Goal: Navigation & Orientation: Locate item on page

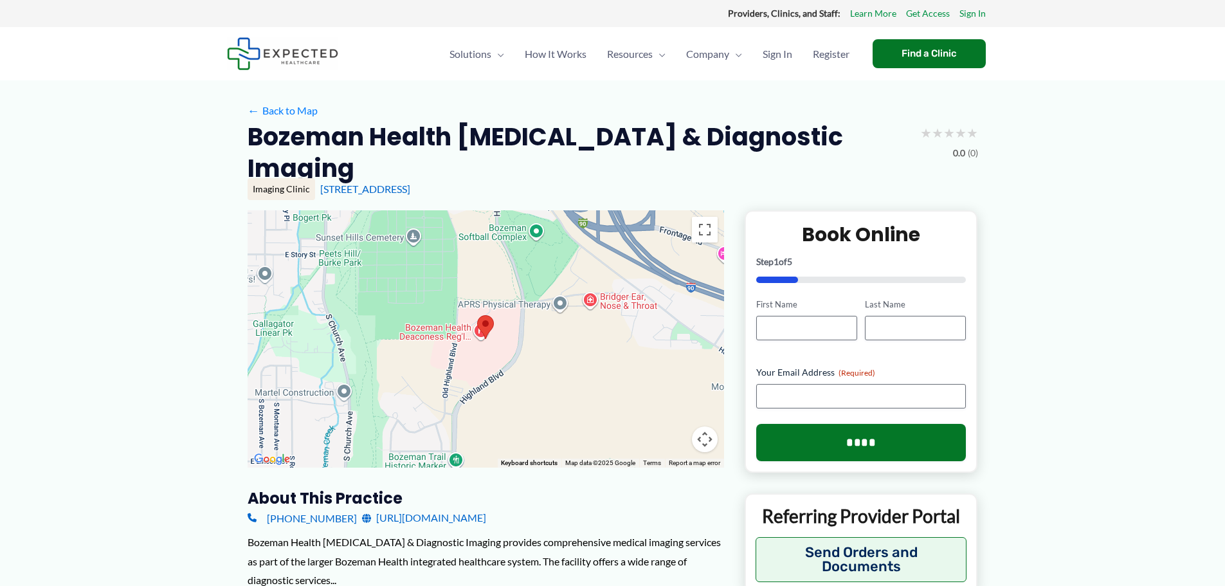
click at [578, 327] on div at bounding box center [486, 338] width 477 height 257
click at [477, 315] on area at bounding box center [477, 315] width 0 height 0
click at [702, 426] on button "Map camera controls" at bounding box center [705, 439] width 26 height 26
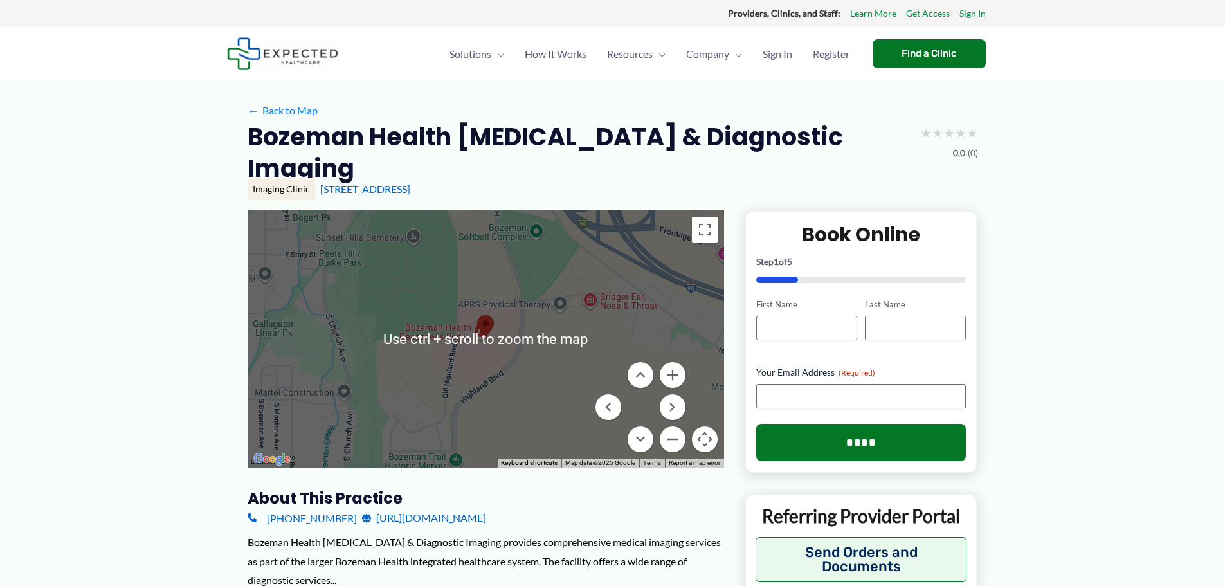
click at [495, 331] on div at bounding box center [486, 338] width 477 height 257
click at [712, 217] on button "Toggle fullscreen view" at bounding box center [705, 230] width 26 height 26
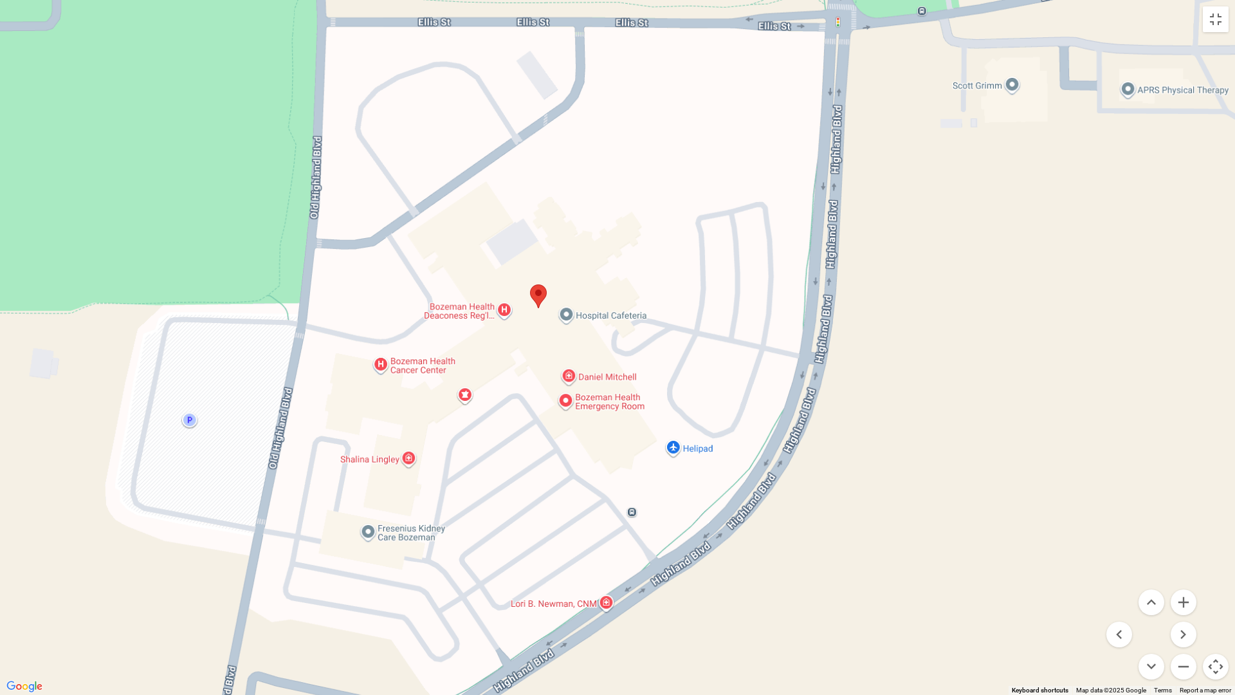
drag, startPoint x: 612, startPoint y: 295, endPoint x: 536, endPoint y: 469, distance: 190.1
click at [556, 520] on div at bounding box center [617, 347] width 1235 height 695
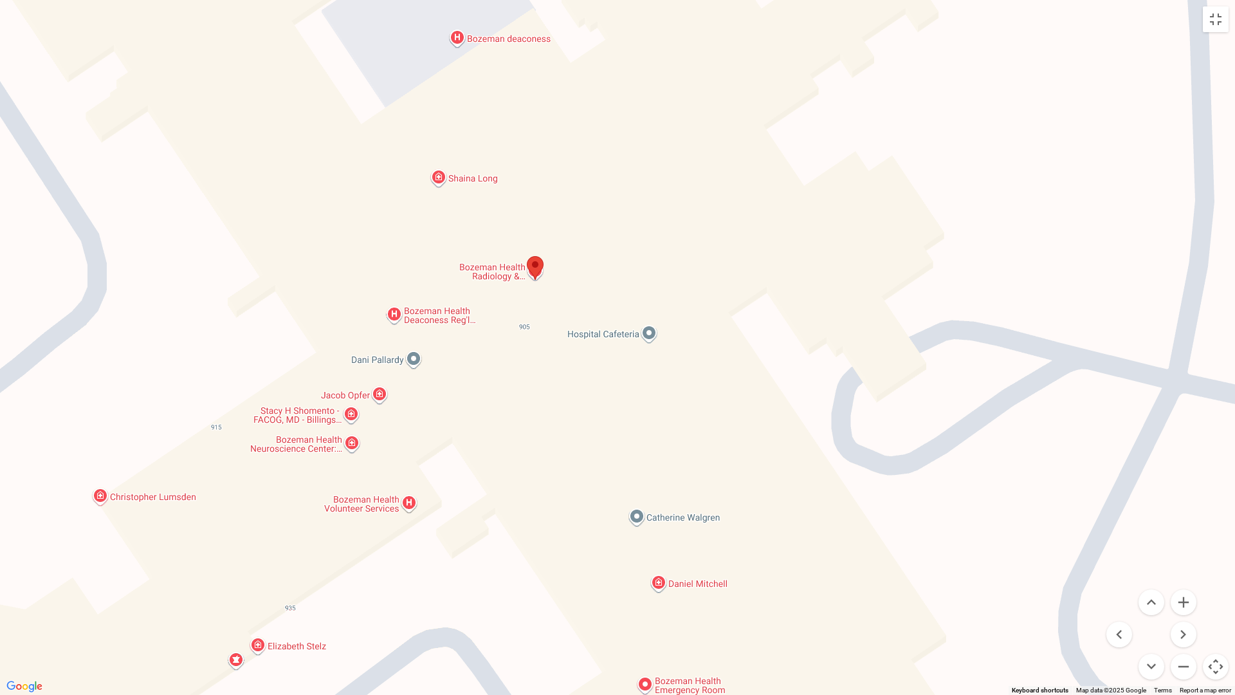
drag, startPoint x: 509, startPoint y: 298, endPoint x: 507, endPoint y: 561, distance: 262.5
click at [507, 561] on div at bounding box center [617, 347] width 1235 height 695
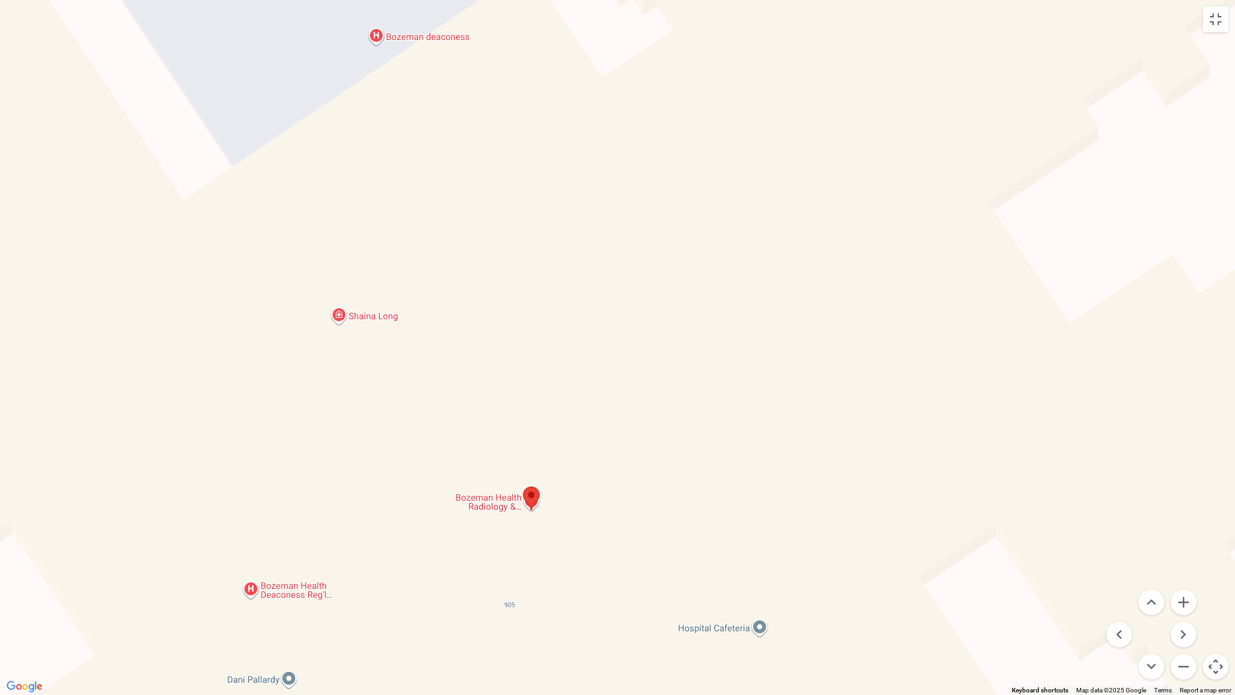
drag, startPoint x: 549, startPoint y: 324, endPoint x: 550, endPoint y: 598, distance: 274.0
click at [550, 585] on div at bounding box center [617, 347] width 1235 height 695
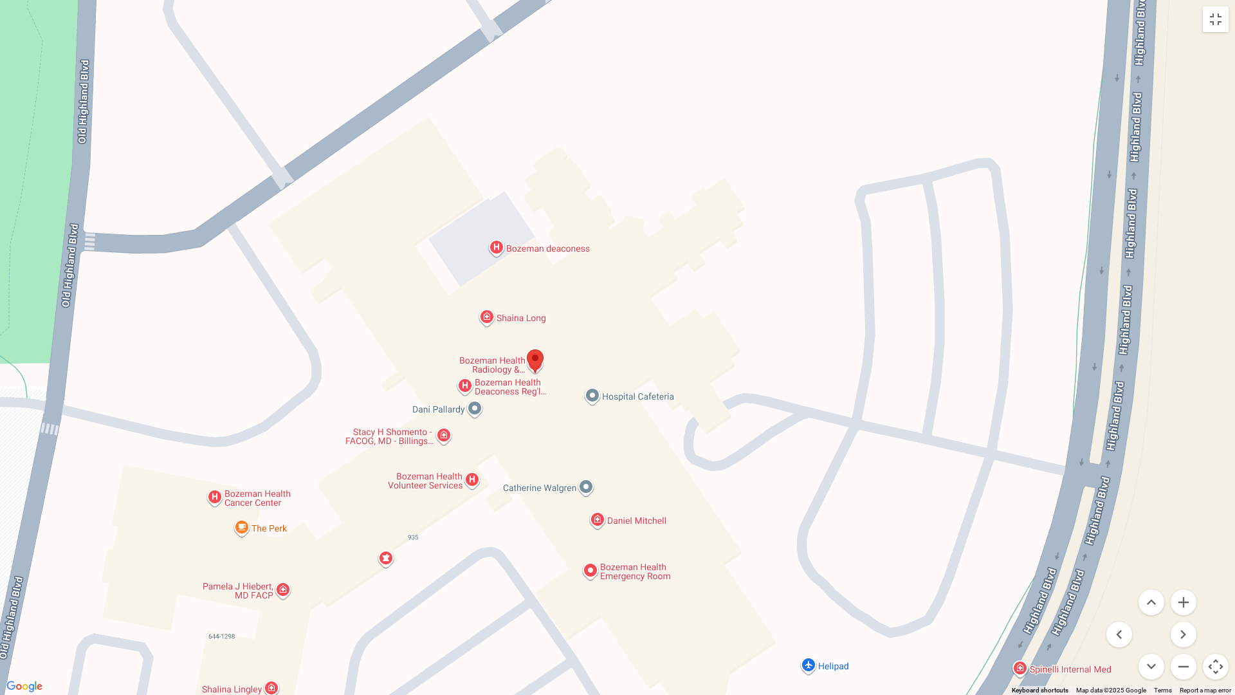
drag, startPoint x: 639, startPoint y: 527, endPoint x: 625, endPoint y: 369, distance: 158.9
click at [625, 369] on div at bounding box center [617, 347] width 1235 height 695
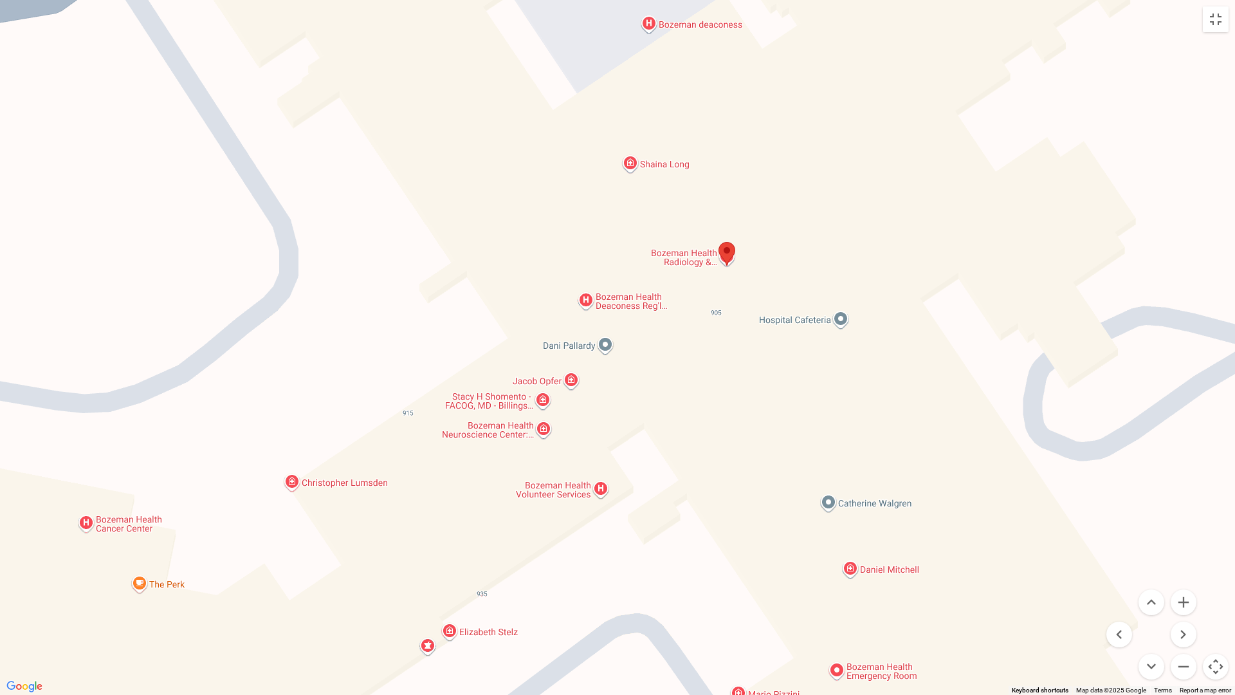
drag, startPoint x: 464, startPoint y: 461, endPoint x: 681, endPoint y: 337, distance: 249.5
click at [681, 337] on div at bounding box center [617, 347] width 1235 height 695
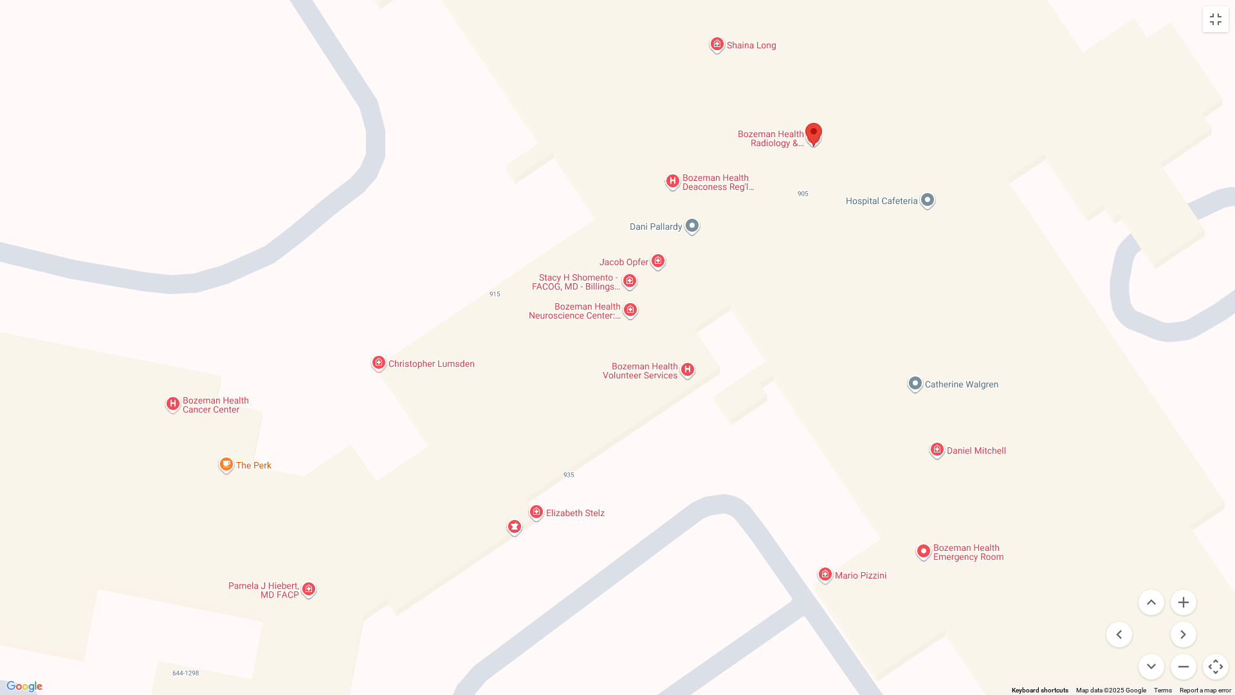
drag, startPoint x: 613, startPoint y: 522, endPoint x: 697, endPoint y: 407, distance: 142.3
click at [697, 407] on div at bounding box center [617, 347] width 1235 height 695
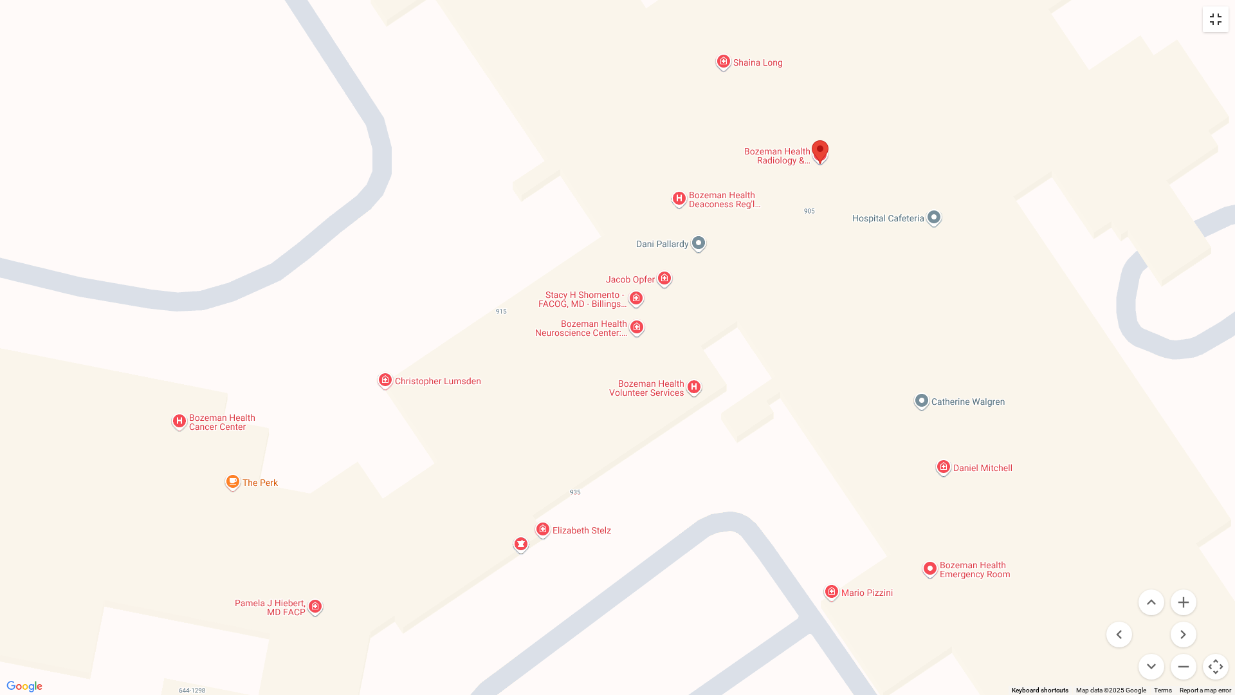
click at [1215, 23] on button "Toggle fullscreen view" at bounding box center [1216, 19] width 26 height 26
